Goal: Task Accomplishment & Management: Use online tool/utility

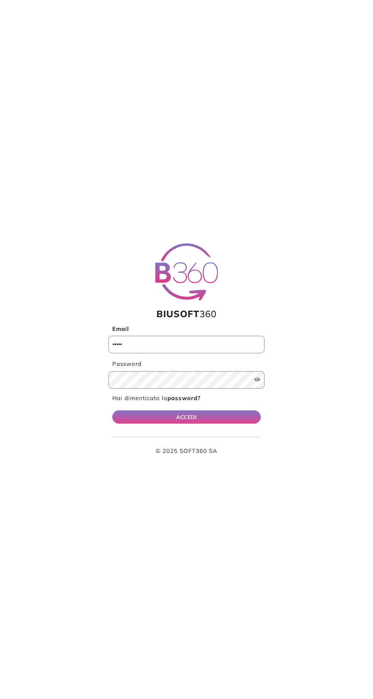
click at [135, 329] on label "Email" at bounding box center [186, 329] width 156 height 9
click at [135, 336] on input "Email" at bounding box center [186, 344] width 156 height 17
type input "**********"
click at [112, 410] on button "ACCEDI" at bounding box center [186, 416] width 148 height 13
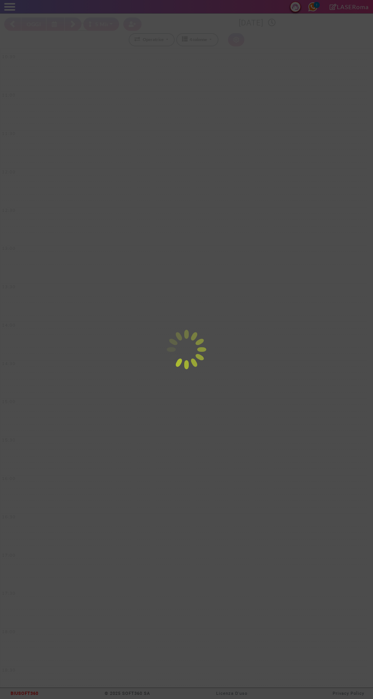
select select "*"
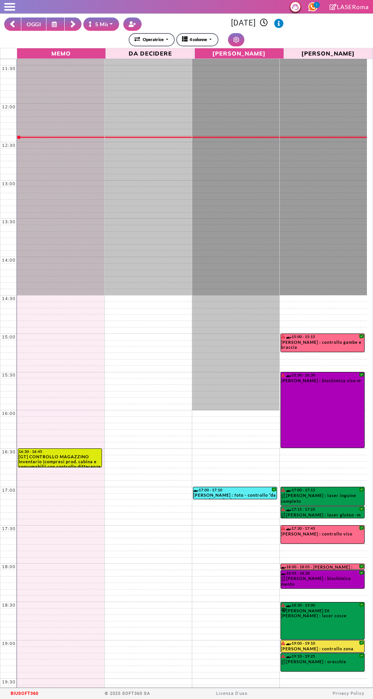
scroll to position [99, 0]
